Goal: Task Accomplishment & Management: Use online tool/utility

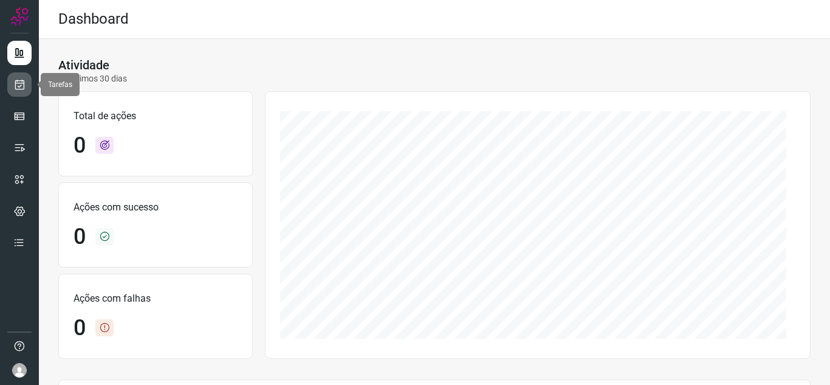
click at [20, 88] on icon at bounding box center [19, 84] width 13 height 12
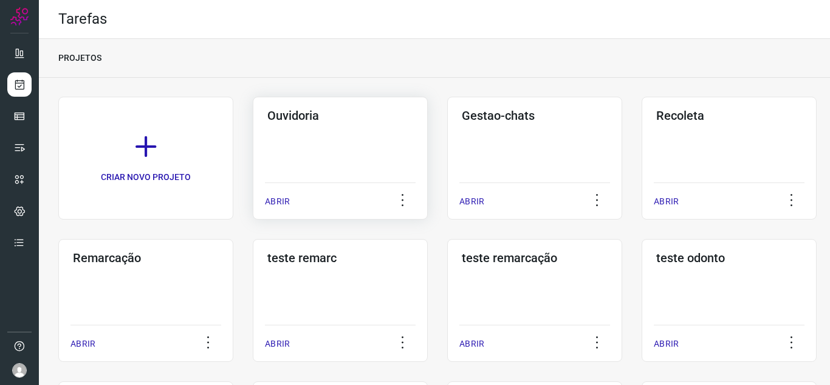
click at [274, 199] on p "ABRIR" at bounding box center [277, 201] width 25 height 13
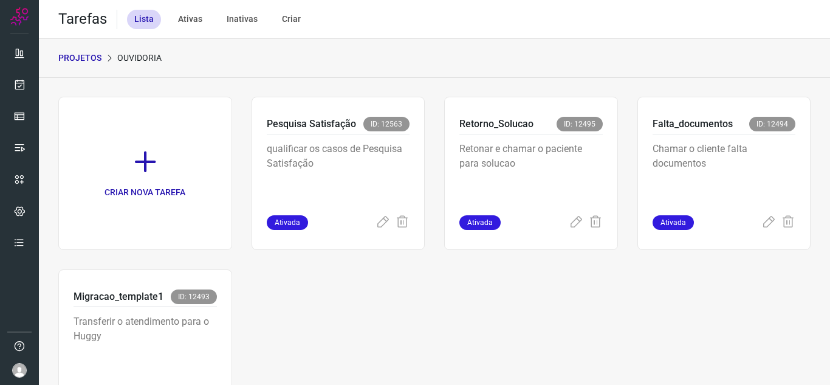
click at [489, 312] on div "CRIAR NOVA TAREFA Pesquisa Satisfação ID: 12563 qualificar os casos de Pesquisa…" at bounding box center [434, 260] width 753 height 326
click at [281, 218] on span "Ativada" at bounding box center [287, 222] width 41 height 15
click at [379, 221] on icon at bounding box center [383, 222] width 15 height 15
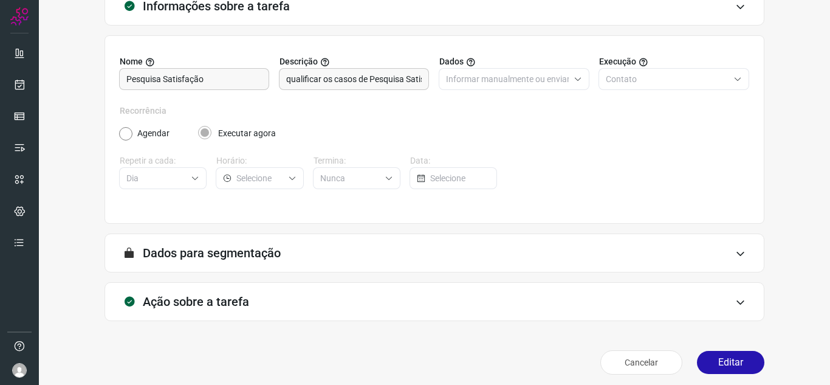
scroll to position [90, 0]
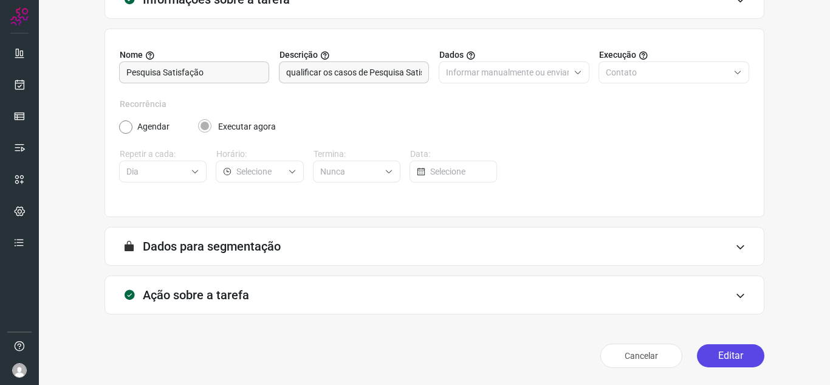
click at [715, 355] on button "Editar" at bounding box center [730, 355] width 67 height 23
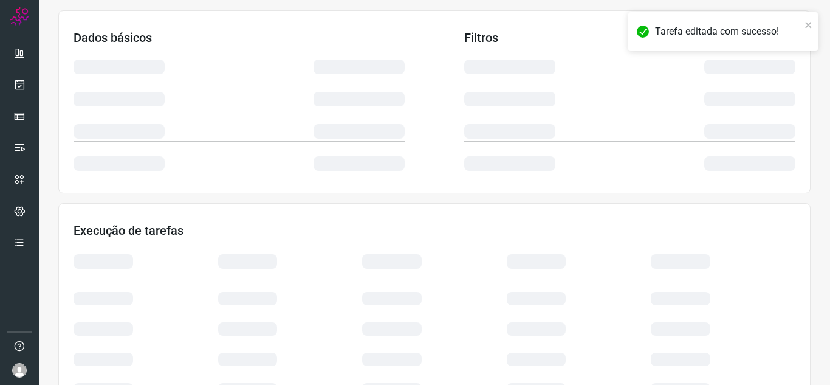
scroll to position [265, 0]
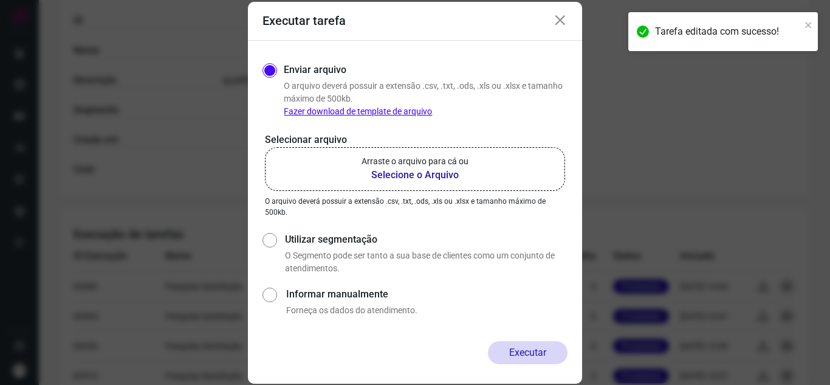
click at [429, 179] on b "Selecione o Arquivo" at bounding box center [415, 175] width 107 height 15
click at [0, 0] on input "Arraste o arquivo para cá ou Selecione o Arquivo" at bounding box center [0, 0] width 0 height 0
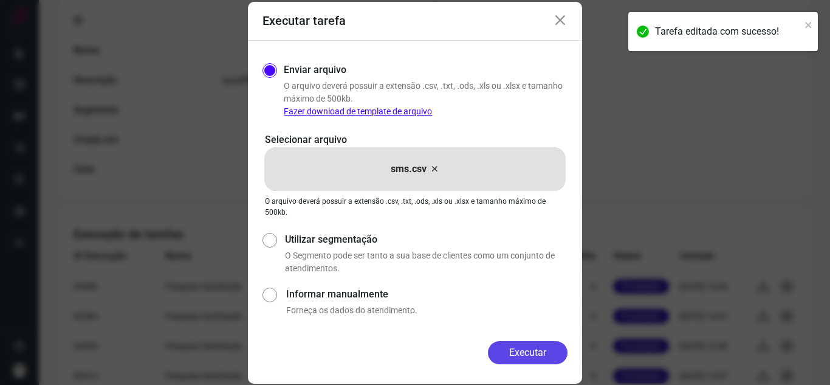
click at [526, 359] on button "Executar" at bounding box center [528, 352] width 80 height 23
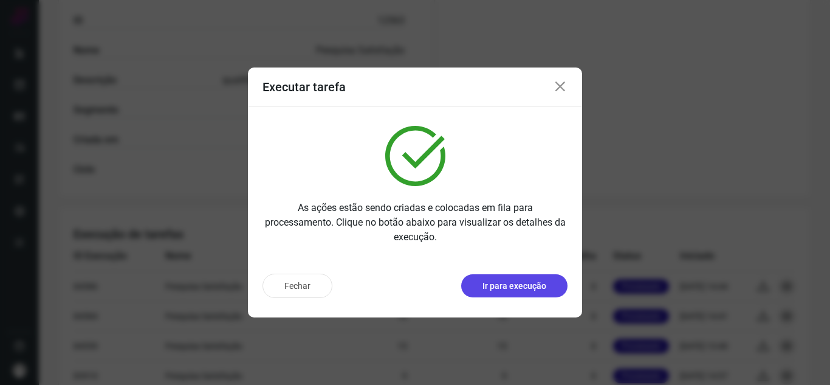
click at [520, 291] on p "Ir para execução" at bounding box center [515, 286] width 64 height 13
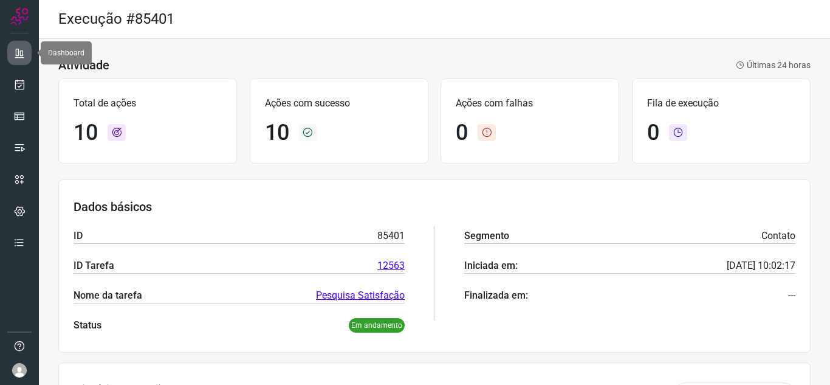
click at [24, 50] on icon at bounding box center [19, 53] width 12 height 12
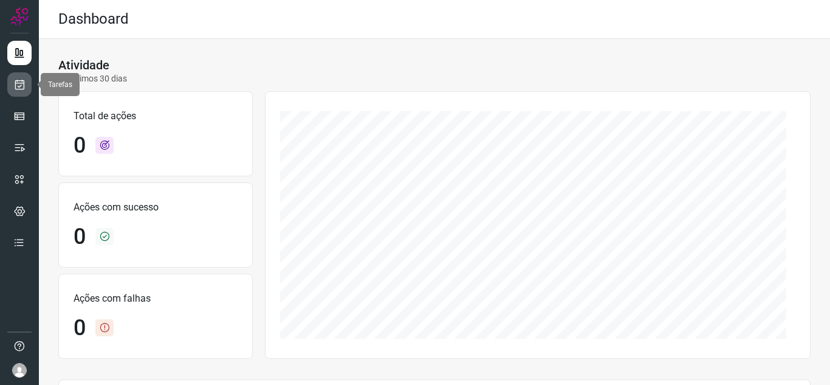
click at [19, 84] on icon at bounding box center [19, 84] width 13 height 12
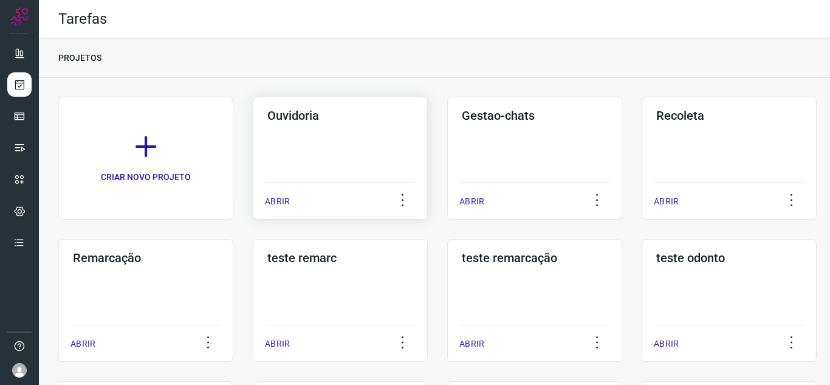
click at [264, 203] on div "Ouvidoria ABRIR" at bounding box center [340, 158] width 175 height 123
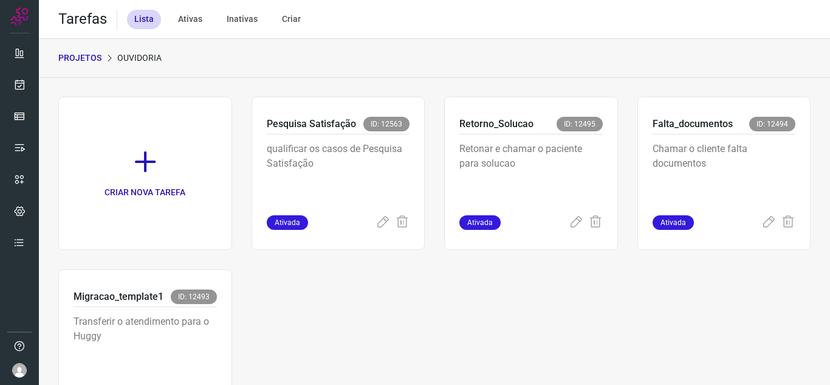
click at [695, 57] on div "PROJETOS Ouvidoria" at bounding box center [434, 58] width 791 height 39
click at [474, 216] on div "Retorno_Solucao ID: 12495 Retonar e chamar o paciente para solucao Ativada" at bounding box center [531, 173] width 174 height 153
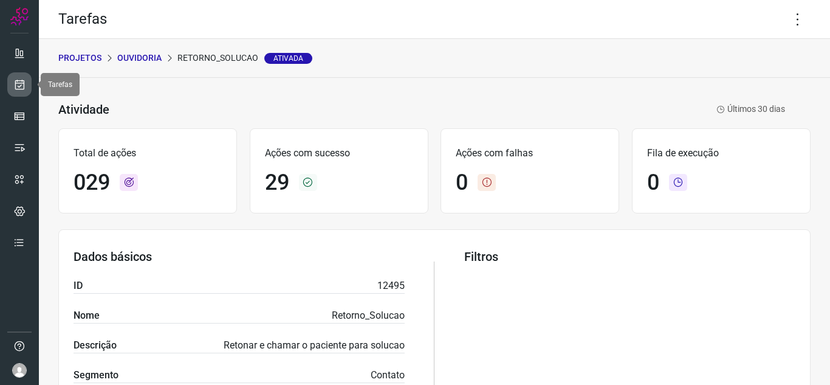
click at [15, 83] on icon at bounding box center [19, 84] width 13 height 12
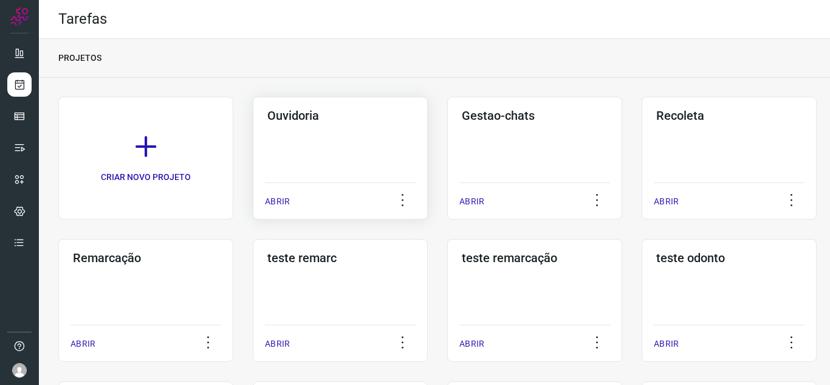
click at [278, 196] on p "ABRIR" at bounding box center [277, 201] width 25 height 13
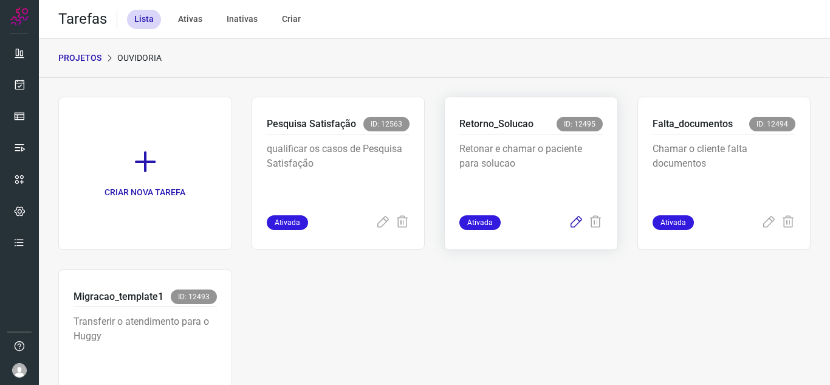
click at [569, 227] on icon at bounding box center [576, 222] width 15 height 15
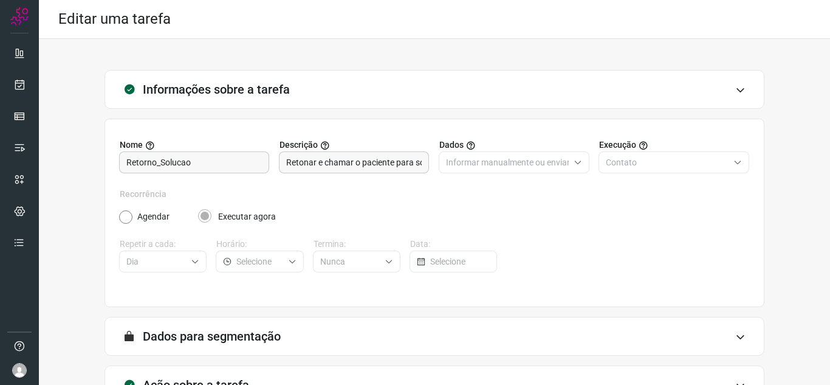
scroll to position [90, 0]
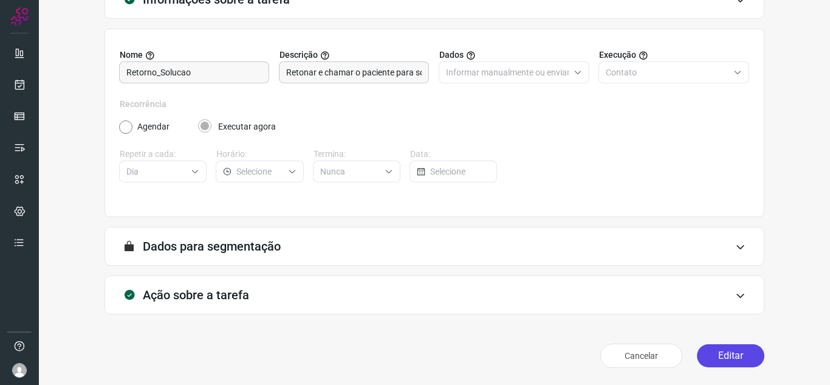
click at [725, 351] on button "Editar" at bounding box center [730, 355] width 67 height 23
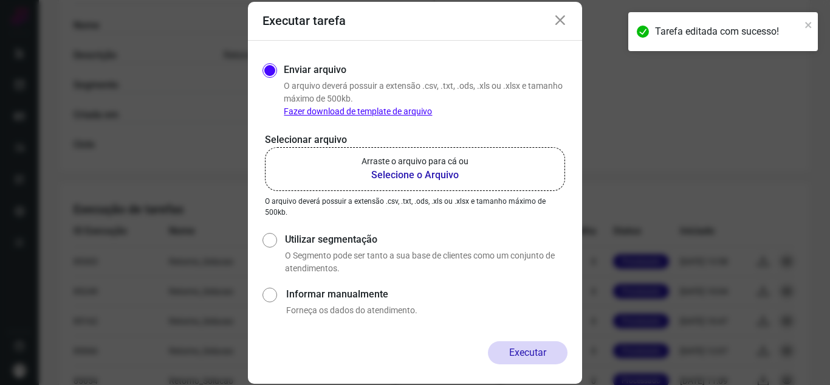
scroll to position [326, 0]
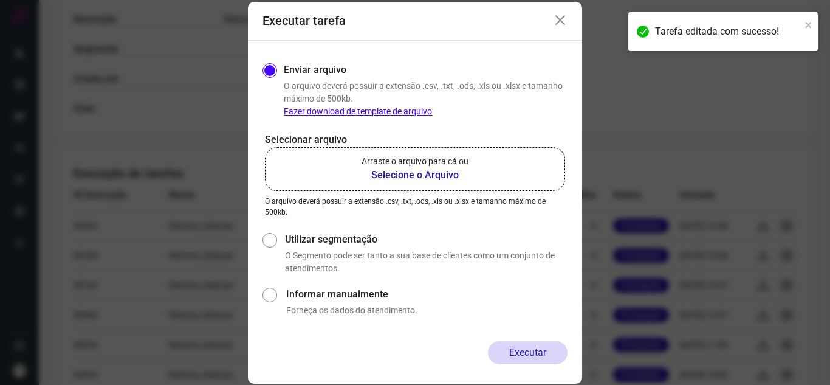
click at [408, 179] on b "Selecione o Arquivo" at bounding box center [415, 175] width 107 height 15
click at [0, 0] on input "Arraste o arquivo para cá ou Selecione o Arquivo" at bounding box center [0, 0] width 0 height 0
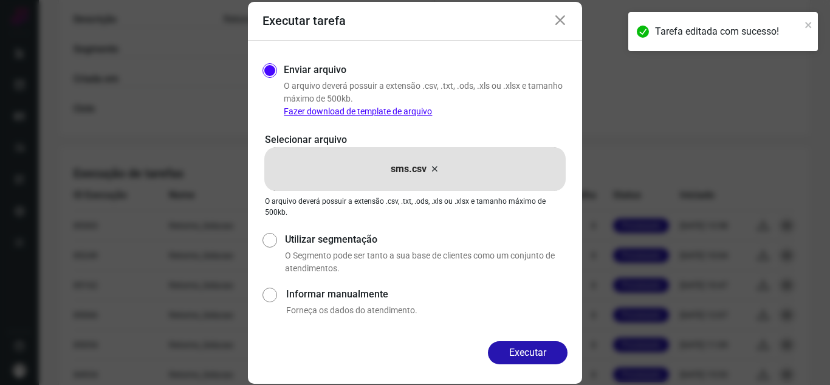
click at [517, 354] on button "Executar" at bounding box center [528, 352] width 80 height 23
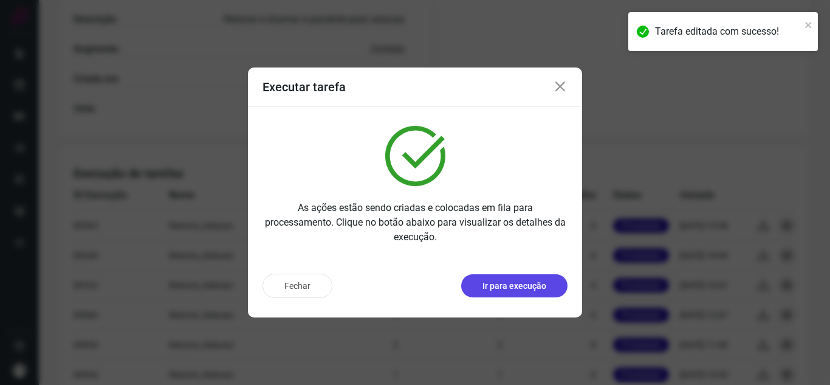
click at [498, 286] on p "Ir para execução" at bounding box center [515, 286] width 64 height 13
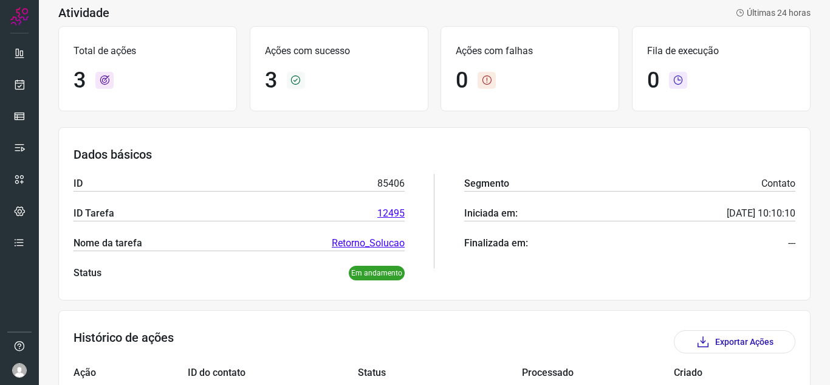
scroll to position [206, 0]
